Goal: Task Accomplishment & Management: Manage account settings

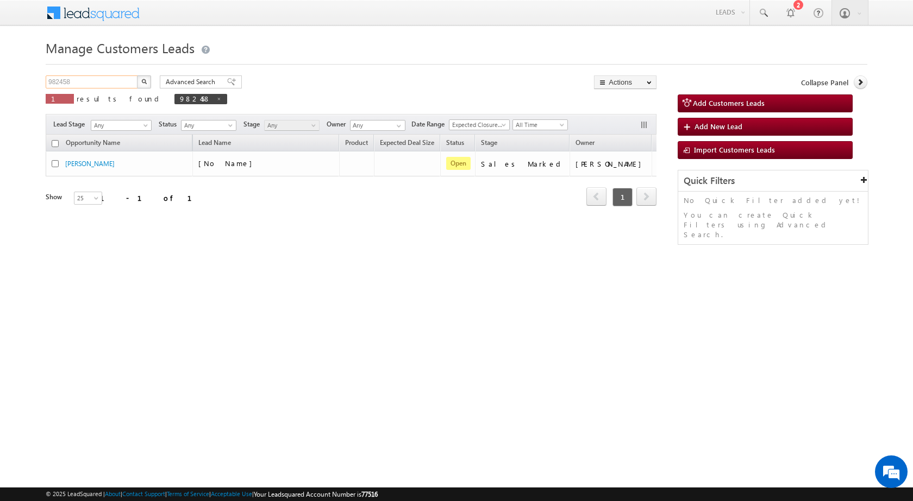
click at [105, 80] on input "982458" at bounding box center [92, 82] width 93 height 13
paste input "5866"
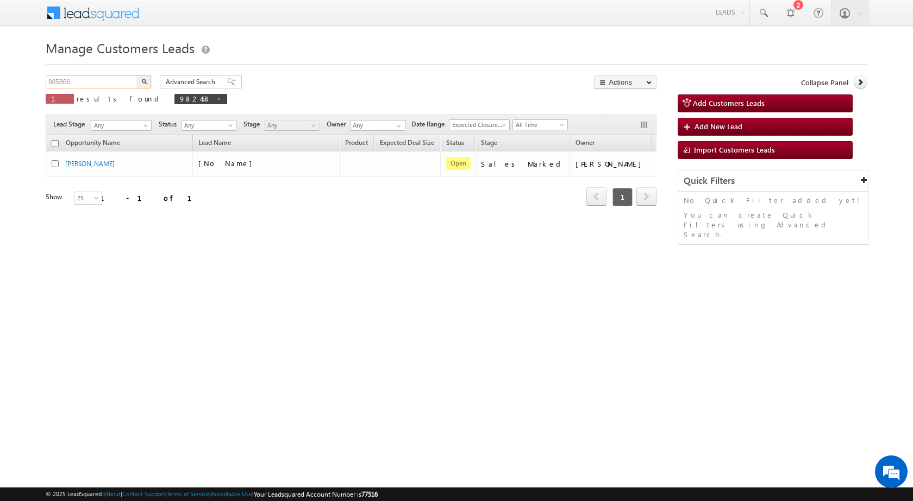
type input "985866"
click at [137, 76] on button "button" at bounding box center [144, 82] width 14 height 13
drag, startPoint x: 89, startPoint y: 86, endPoint x: 8, endPoint y: 81, distance: 81.1
click at [8, 81] on body "Menu Nandini Bhosale sitar a6@ks erve." at bounding box center [456, 154] width 913 height 308
paste input "5866"
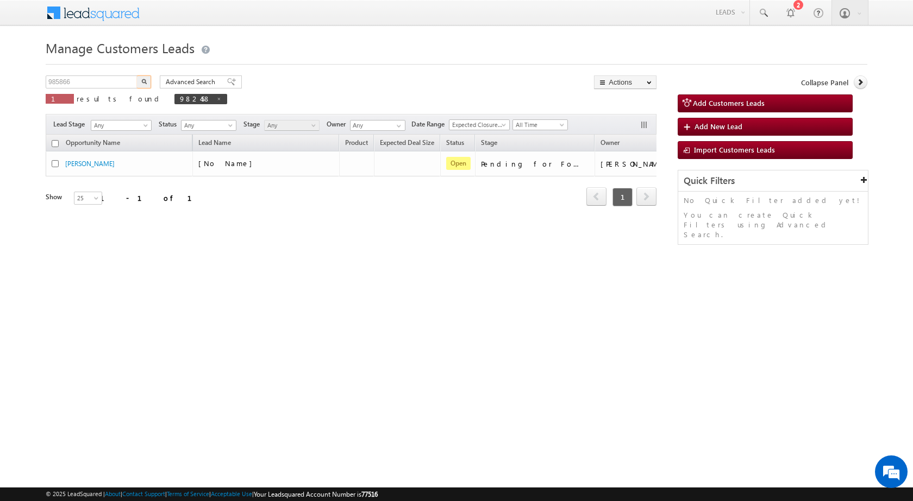
click at [147, 79] on button "button" at bounding box center [144, 82] width 14 height 13
drag, startPoint x: 67, startPoint y: 85, endPoint x: 0, endPoint y: 88, distance: 67.4
click at [0, 88] on body "Menu Nandini Bhosale sitar a6@ks erve." at bounding box center [456, 154] width 913 height 308
paste input "70"
type input "985870"
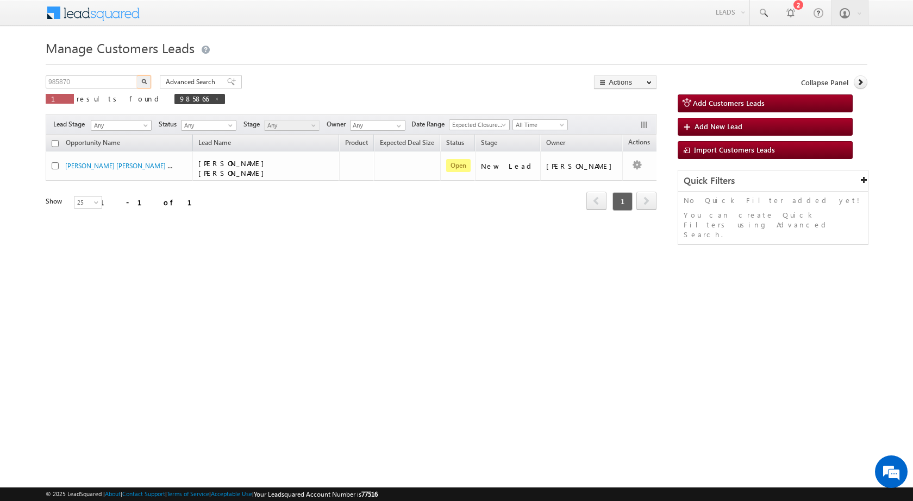
click at [137, 76] on button "button" at bounding box center [144, 82] width 14 height 13
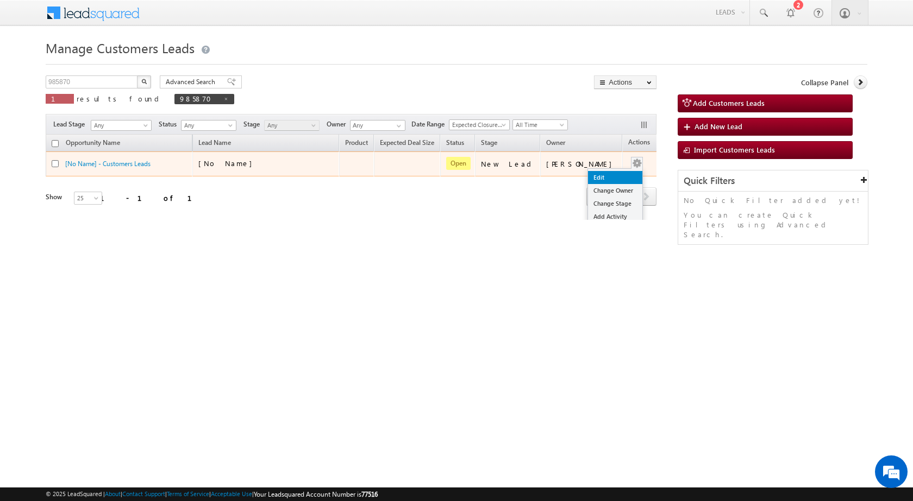
click at [612, 175] on link "Edit" at bounding box center [615, 177] width 54 height 13
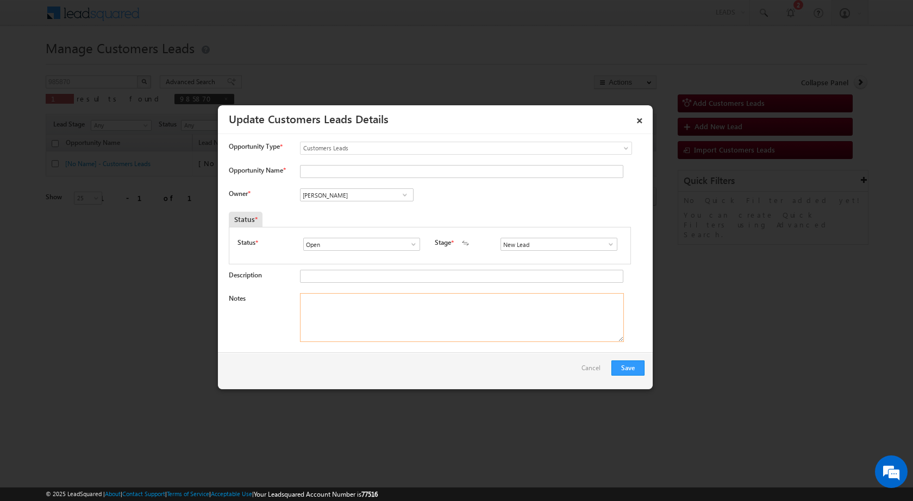
click at [434, 315] on textarea "Notes" at bounding box center [462, 317] width 324 height 49
paste textarea "KUSAN BHAI / CONTACT NO. 9754491474 / CUST WANT 2 LAKH TOP UP AMOUNT / ADDRESS …"
drag, startPoint x: 300, startPoint y: 299, endPoint x: 336, endPoint y: 293, distance: 37.0
type textarea "KUSAN BHAI / CONTACT NO. 9754491474 / CUST WANT 2 LAKH TOP UP AMOUNT / ADDRESS …"
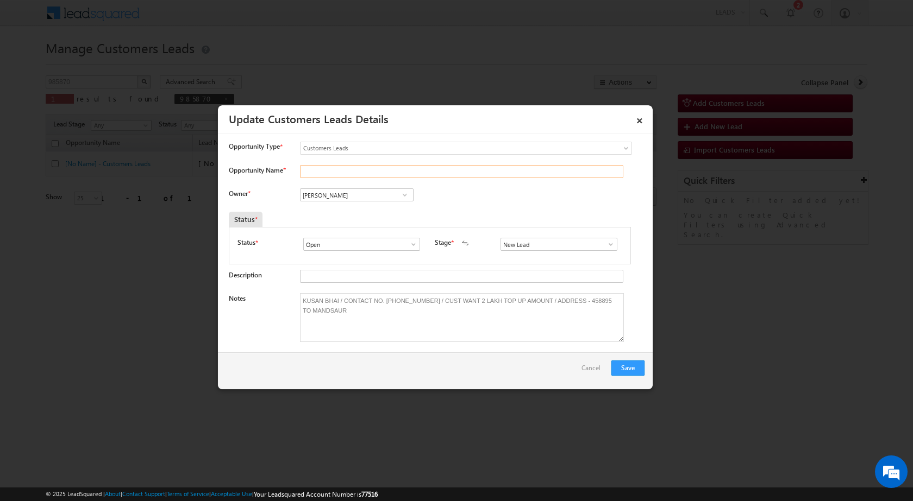
drag, startPoint x: 337, startPoint y: 172, endPoint x: 368, endPoint y: 178, distance: 31.4
click at [337, 172] on input "Opportunity Name *" at bounding box center [461, 171] width 323 height 13
paste input "KUSAN BHA"
type input "KUSAN BHA"
click at [605, 243] on span at bounding box center [610, 244] width 11 height 9
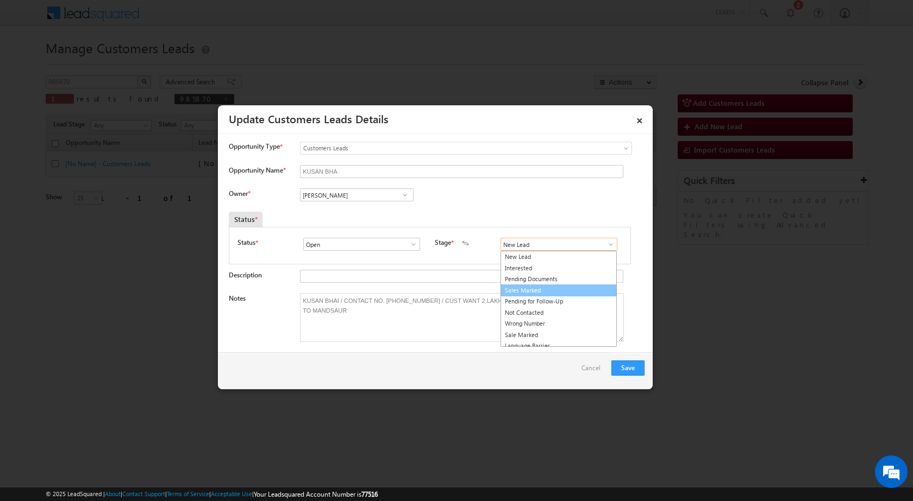
click at [573, 286] on link "Sales Marked" at bounding box center [558, 291] width 116 height 12
type input "Sales Marked"
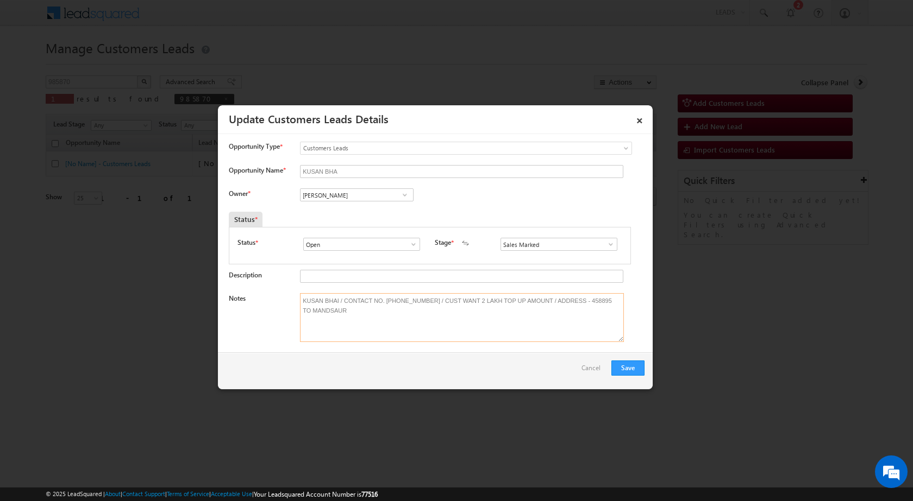
click at [321, 312] on textarea "KUSAN BHAI / CONTACT NO. 9754491474 / CUST WANT 2 LAKH TOP UP AMOUNT / ADDRESS …" at bounding box center [462, 317] width 324 height 49
click at [321, 313] on textarea "KUSAN BHAI / CONTACT NO. 9754491474 / CUST WANT 2 LAKH TOP UP AMOUNT / ADDRESS …" at bounding box center [462, 317] width 324 height 49
click at [352, 199] on input "Vikas Halwai" at bounding box center [357, 195] width 114 height 13
paste input "saiyyad.ali@sgrlimited.in"
click at [351, 206] on link "Saiyyad Rustam Ali saiyyad.ali@sgrlimited.in" at bounding box center [357, 212] width 114 height 21
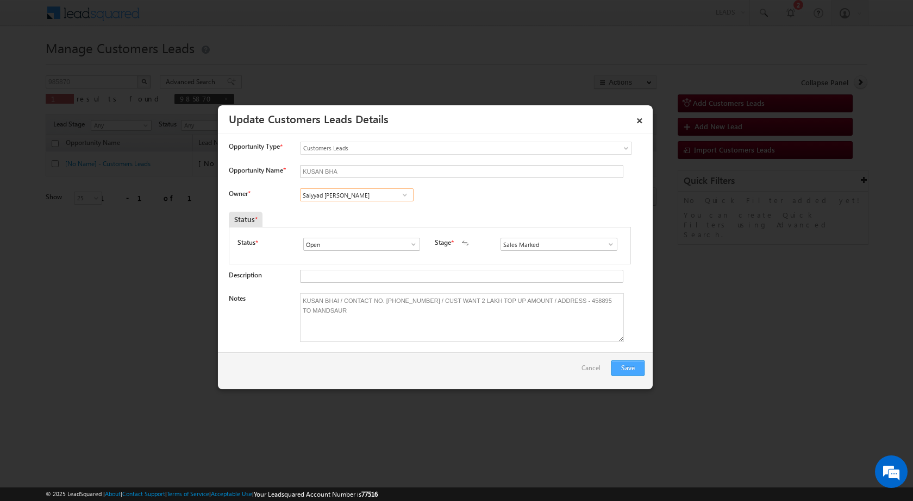
type input "Saiyyad Rustam Ali"
click at [630, 372] on button "Save" at bounding box center [627, 368] width 33 height 15
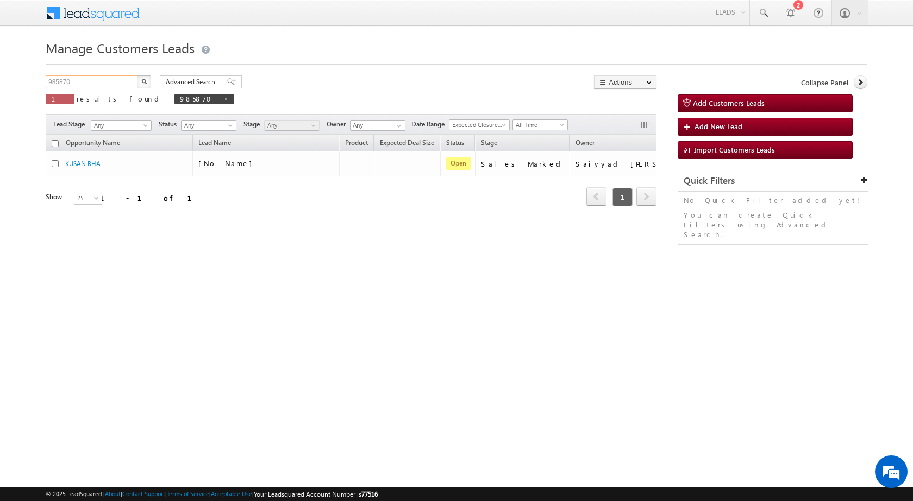
click at [79, 81] on input "985870" at bounding box center [92, 82] width 93 height 13
paste input "266"
type input "985266"
click at [137, 76] on button "button" at bounding box center [144, 82] width 14 height 13
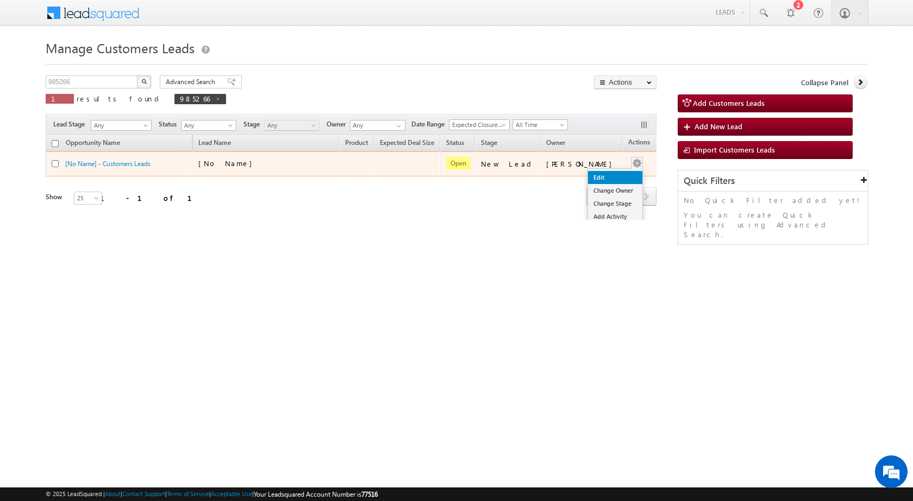
click at [607, 179] on link "Edit" at bounding box center [615, 177] width 54 height 13
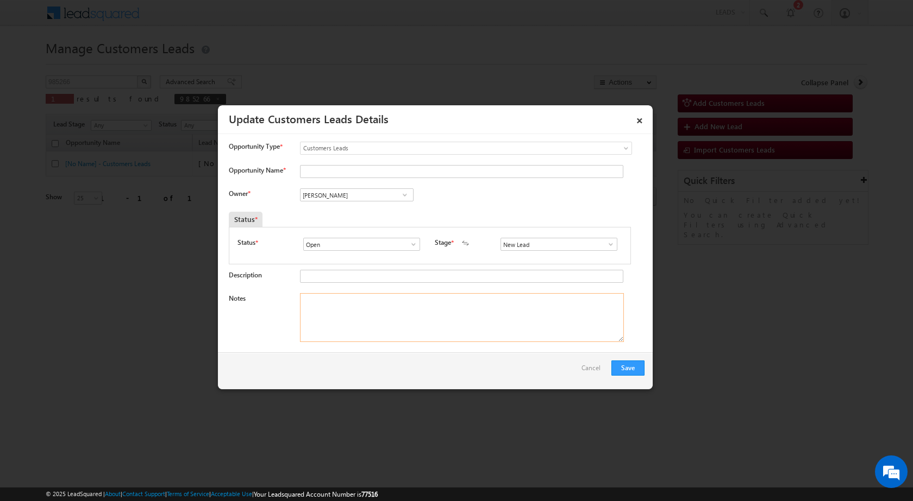
click at [407, 307] on textarea "Notes" at bounding box center [462, 317] width 324 height 49
paste textarea "985266 / RAHUL GUNJAL / 9226014577 / HOME PURCHASE / NASHIK TO 422008 / PV - 23…"
type textarea "985266 / RAHUL GUNJAL / 9226014577 / HOME PURCHASE / NASHIK TO 422008 / PV - 23…"
click at [605, 242] on span at bounding box center [610, 244] width 11 height 9
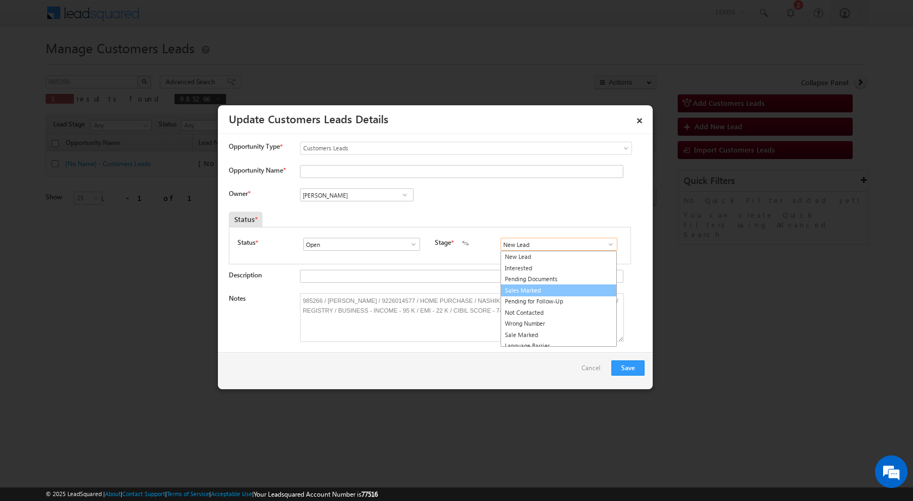
click at [562, 292] on link "Sales Marked" at bounding box center [558, 291] width 116 height 12
type input "Sales Marked"
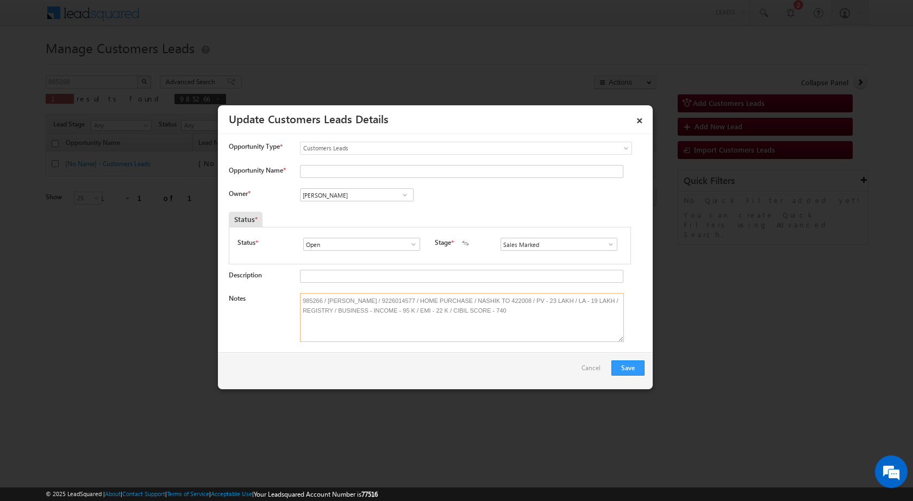
drag, startPoint x: 327, startPoint y: 301, endPoint x: 370, endPoint y: 294, distance: 43.9
click at [370, 294] on textarea "985266 / RAHUL GUNJAL / 9226014577 / HOME PURCHASE / NASHIK TO 422008 / PV - 23…" at bounding box center [462, 317] width 324 height 49
click at [346, 172] on input "Opportunity Name *" at bounding box center [461, 171] width 323 height 13
paste input "RAHUL GUNJAL"
type input "RAHUL GUNJAL"
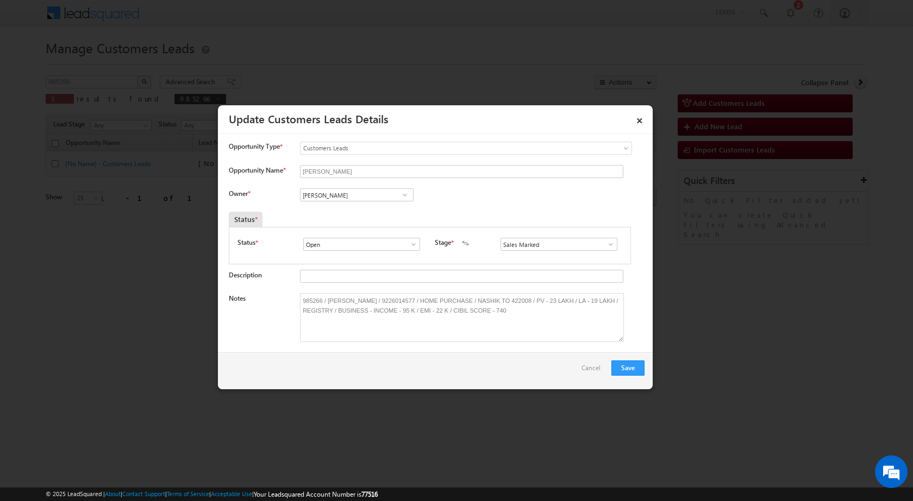
click at [404, 196] on span at bounding box center [404, 195] width 11 height 9
click at [379, 224] on link "Bhushan Samadhan Pawar bhushan.pawar@sgrlimited.in" at bounding box center [357, 231] width 114 height 21
type input "Bhushan Samadhan Pawar"
click at [632, 363] on button "Save" at bounding box center [627, 368] width 33 height 15
